Goal: Communication & Community: Answer question/provide support

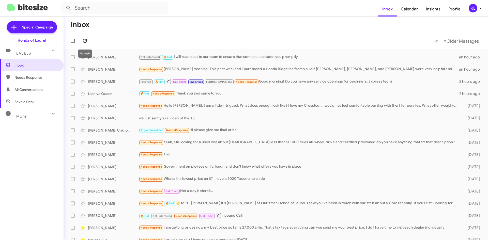
click at [84, 40] on icon at bounding box center [85, 41] width 4 height 4
click at [123, 94] on div "Lakaiya Queen" at bounding box center [113, 93] width 51 height 5
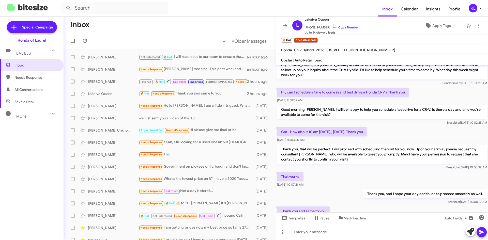
scroll to position [69, 0]
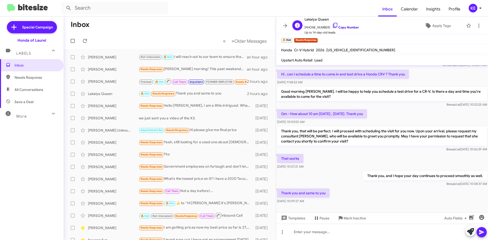
click at [333, 24] on icon at bounding box center [336, 25] width 6 height 6
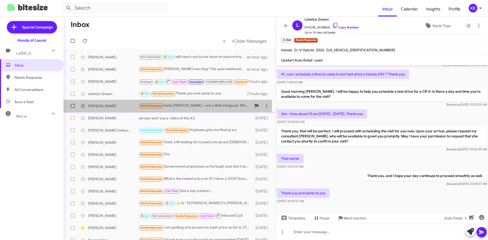
click at [109, 106] on div "[PERSON_NAME]" at bounding box center [113, 106] width 51 height 5
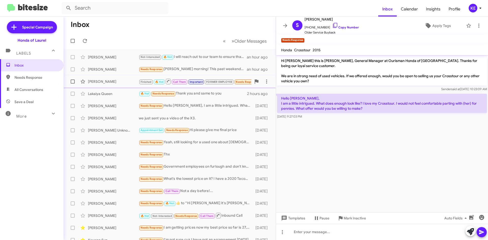
click at [123, 81] on div "[PERSON_NAME]" at bounding box center [113, 81] width 51 height 5
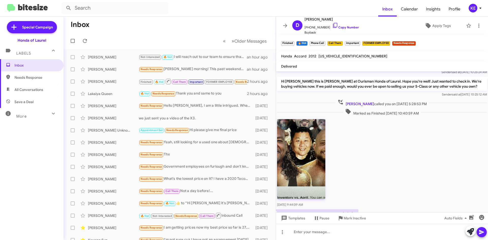
scroll to position [270, 0]
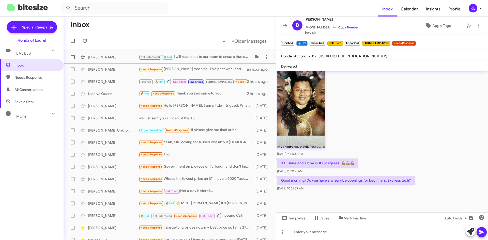
click at [124, 59] on div "[PERSON_NAME]" at bounding box center [113, 57] width 51 height 5
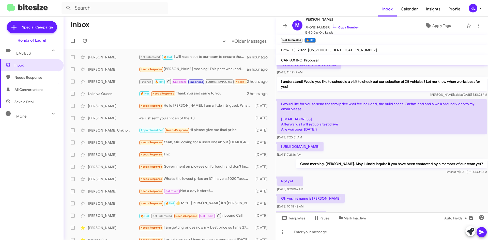
scroll to position [147, 0]
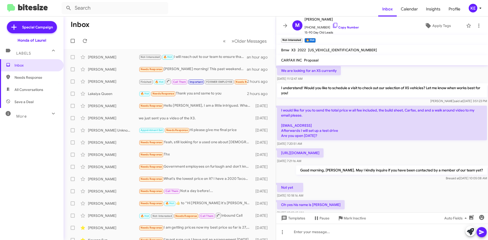
click at [324, 153] on p "https://www.cargurus.com/Cars/share/427964379" at bounding box center [300, 153] width 47 height 9
click at [324, 152] on p "https://www.cargurus.com/Cars/share/427964379" at bounding box center [300, 153] width 47 height 9
drag, startPoint x: 364, startPoint y: 153, endPoint x: 360, endPoint y: 153, distance: 4.6
click at [324, 153] on p "https://www.cargurus.com/Cars/share/427964379" at bounding box center [300, 153] width 47 height 9
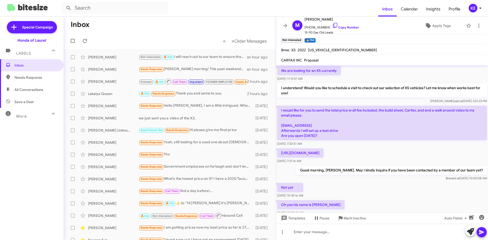
click at [324, 153] on p "https://www.cargurus.com/Cars/share/427964379" at bounding box center [300, 153] width 47 height 9
drag, startPoint x: 362, startPoint y: 152, endPoint x: 281, endPoint y: 154, distance: 81.2
click at [281, 154] on p "https://www.cargurus.com/Cars/share/427964379" at bounding box center [300, 153] width 47 height 9
copy p "https://www.cargurus.com/Cars/share/427964379"
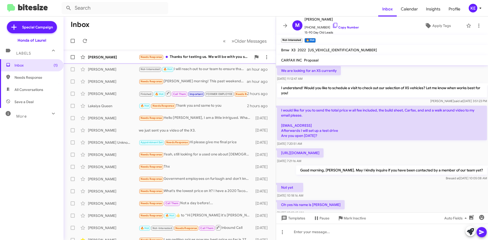
click at [129, 56] on div "Darelle Carter" at bounding box center [113, 57] width 51 height 5
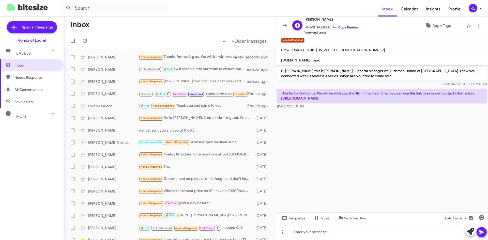
click at [333, 26] on icon at bounding box center [336, 25] width 6 height 6
drag, startPoint x: 282, startPoint y: 71, endPoint x: 357, endPoint y: 99, distance: 79.9
click at [357, 99] on div "Hi Darelle this is Adam Mendoza, General Manager at Ourisman Honda of Laurel. I…" at bounding box center [382, 87] width 212 height 45
copy div "Hi Darelle this is Adam Mendoza, General Manager at Ourisman Honda of Laurel. I…"
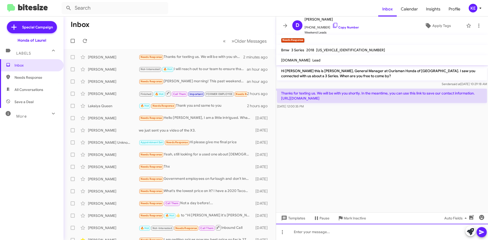
drag, startPoint x: 348, startPoint y: 239, endPoint x: 345, endPoint y: 238, distance: 2.8
click at [347, 239] on div at bounding box center [382, 232] width 212 height 16
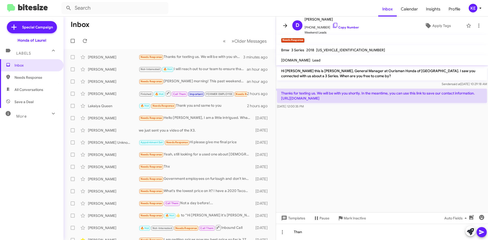
click at [286, 26] on icon at bounding box center [285, 26] width 6 height 6
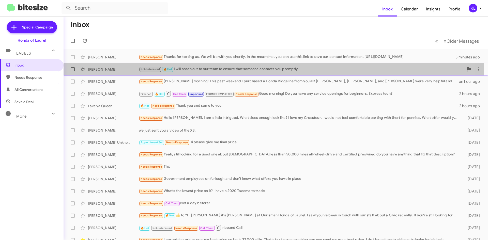
click at [125, 68] on div "[PERSON_NAME]" at bounding box center [113, 69] width 51 height 5
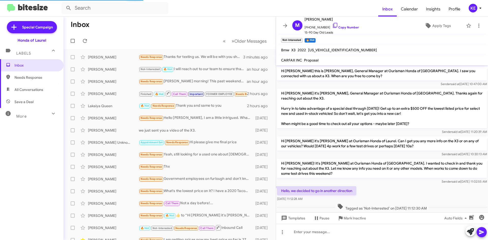
scroll to position [223, 0]
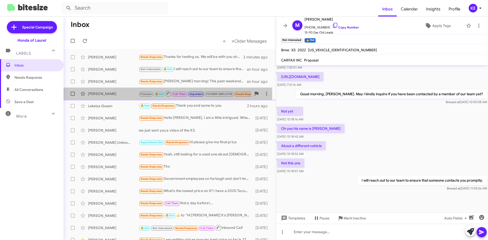
click at [115, 94] on div "[PERSON_NAME]" at bounding box center [113, 93] width 51 height 5
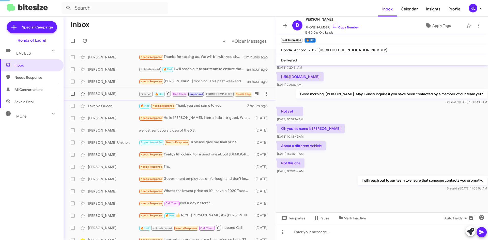
scroll to position [264, 0]
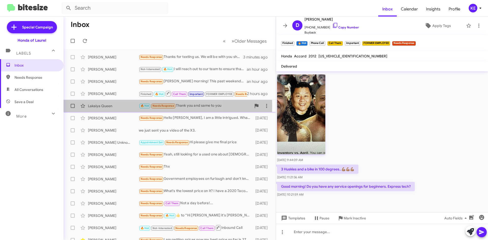
click at [118, 106] on div "Lakaiya Queen" at bounding box center [113, 106] width 51 height 5
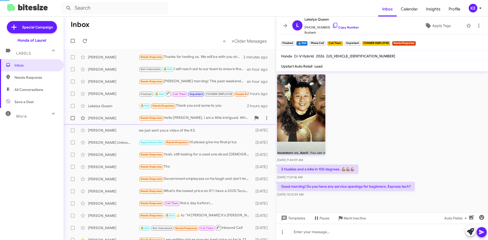
scroll to position [69, 0]
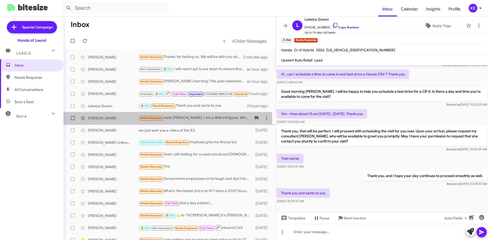
click at [118, 119] on div "[PERSON_NAME]" at bounding box center [113, 118] width 51 height 5
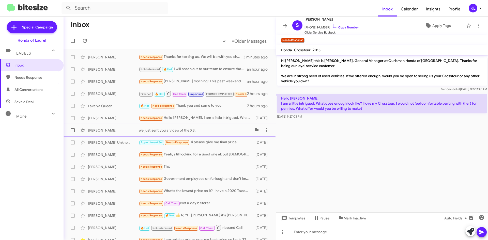
click at [105, 131] on div "[PERSON_NAME]" at bounding box center [113, 130] width 51 height 5
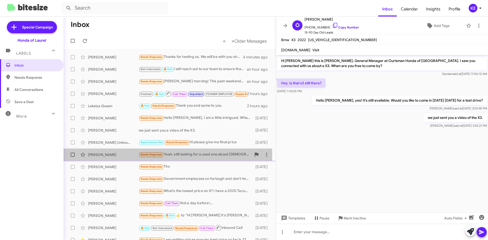
click at [108, 154] on div "[PERSON_NAME]" at bounding box center [113, 154] width 51 height 5
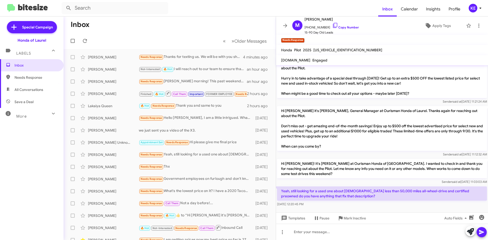
scroll to position [56, 0]
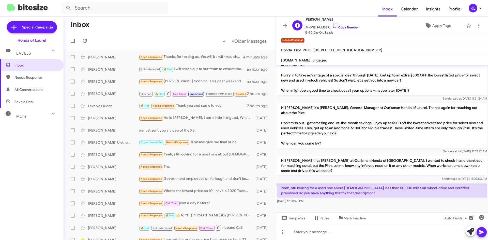
click at [333, 26] on icon at bounding box center [336, 25] width 6 height 6
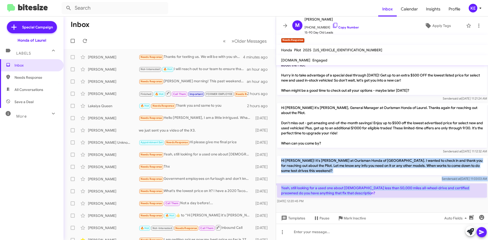
drag, startPoint x: 281, startPoint y: 159, endPoint x: 358, endPoint y: 195, distance: 84.5
click at [358, 195] on div "Hi Michael this is Adam Mendoza, General Manager at Ourisman Honda of Laurel. I…" at bounding box center [382, 107] width 212 height 195
copy div "Hi Michael! It's Adam Mendoza at Ourisman Honda of Laurel. I wanted to check in…"
click at [281, 24] on span at bounding box center [285, 26] width 10 height 6
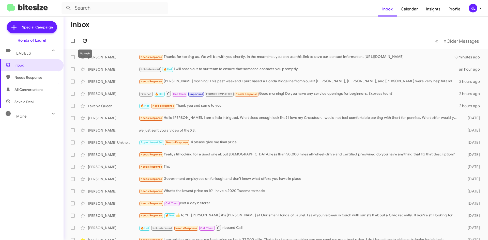
click at [86, 41] on icon at bounding box center [85, 41] width 6 height 6
click at [84, 42] on icon at bounding box center [85, 41] width 6 height 6
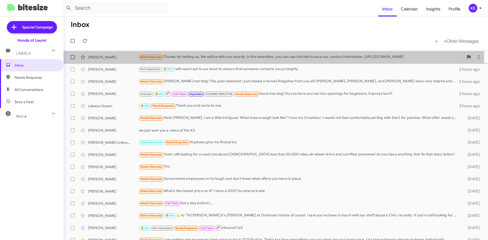
click at [114, 60] on div "Darelle Carter Needs Response Thanks for texting us. We will be with you shortl…" at bounding box center [276, 57] width 417 height 10
